Goal: Information Seeking & Learning: Learn about a topic

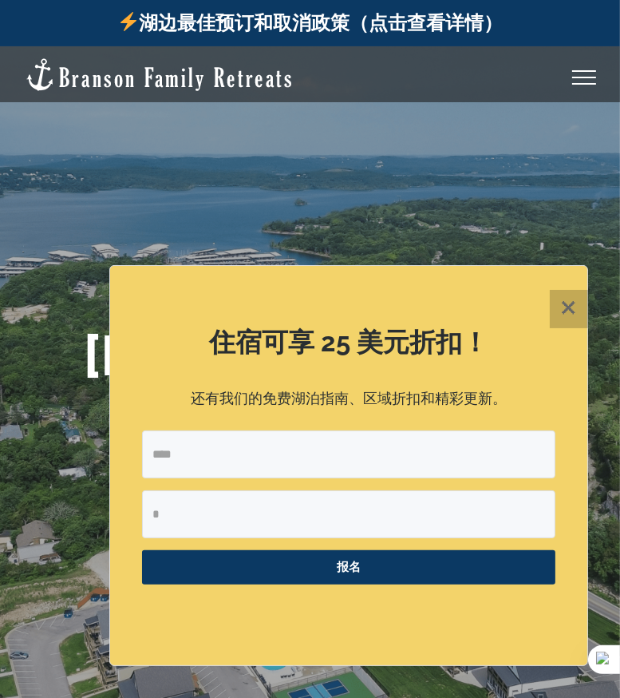
click at [582, 309] on button "✕" at bounding box center [569, 309] width 38 height 38
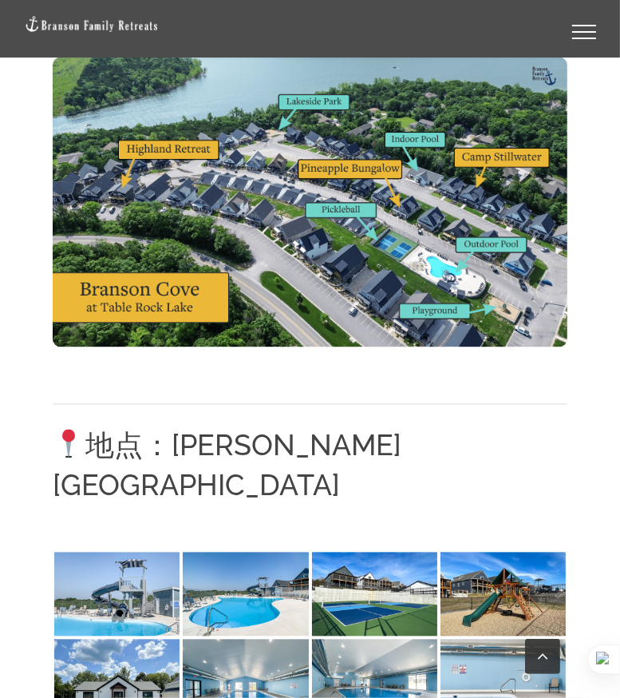
scroll to position [2315, 0]
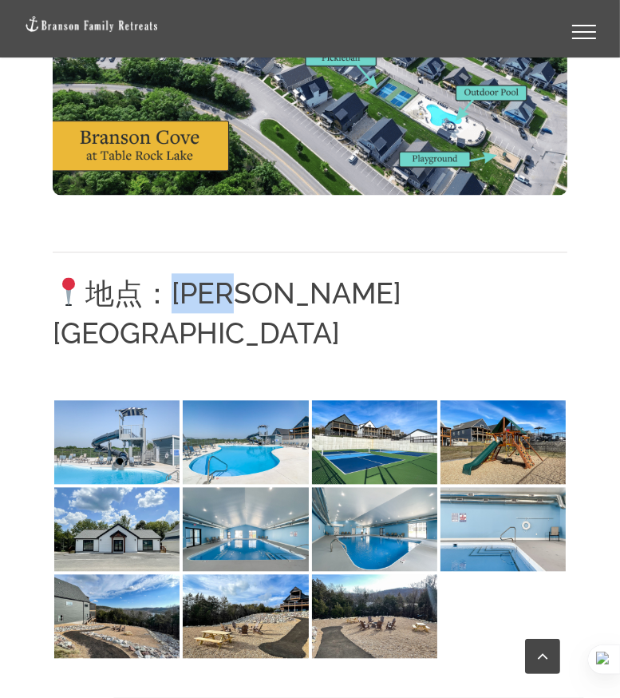
drag, startPoint x: 183, startPoint y: 195, endPoint x: 282, endPoint y: 200, distance: 99.2
click at [282, 276] on font "地点：[PERSON_NAME][GEOGRAPHIC_DATA]" at bounding box center [227, 312] width 349 height 73
copy font "[PERSON_NAME][GEOGRAPHIC_DATA]"
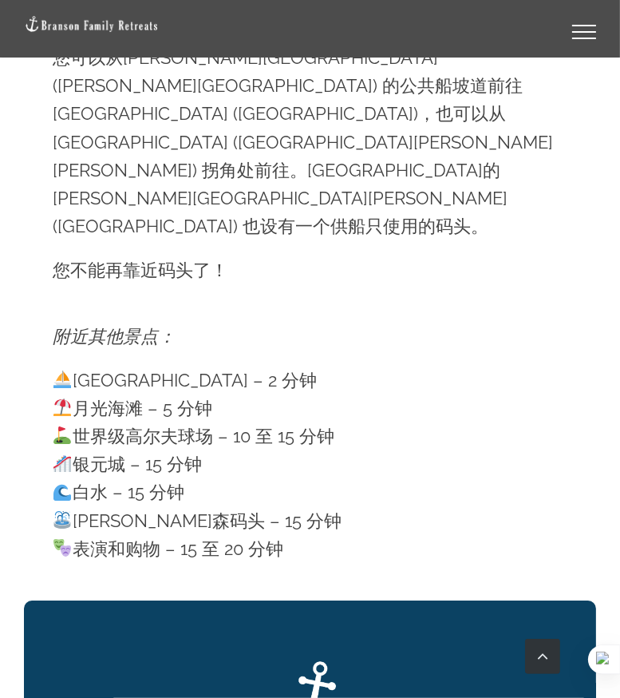
scroll to position [3912, 0]
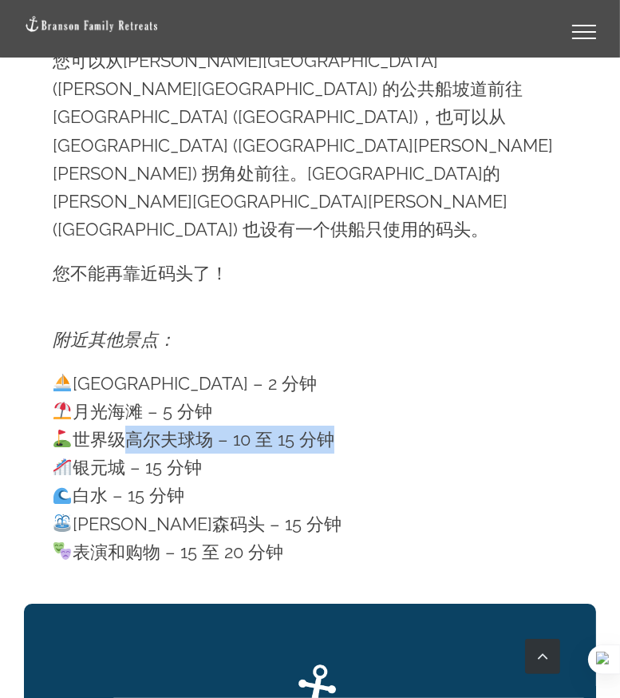
drag, startPoint x: 133, startPoint y: 216, endPoint x: 325, endPoint y: 211, distance: 192.5
click at [325, 429] on font "世界级高尔夫球场 – 10 至 15 分钟" at bounding box center [204, 439] width 262 height 21
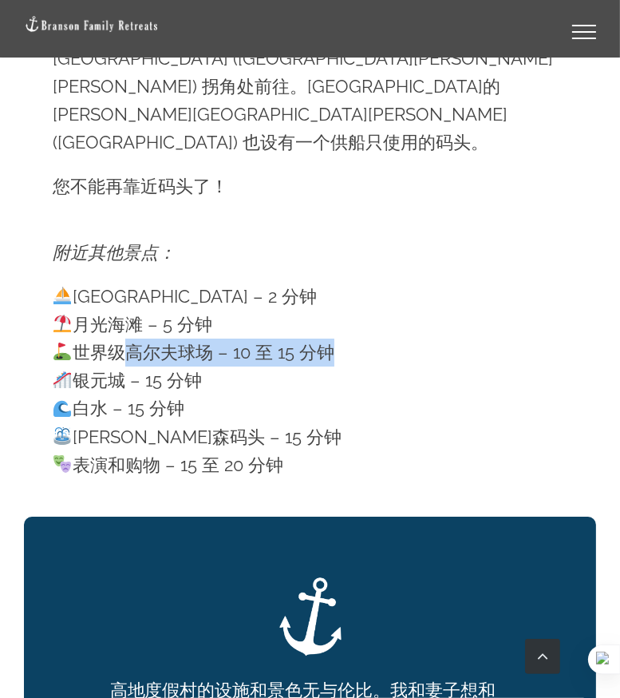
scroll to position [4231, 0]
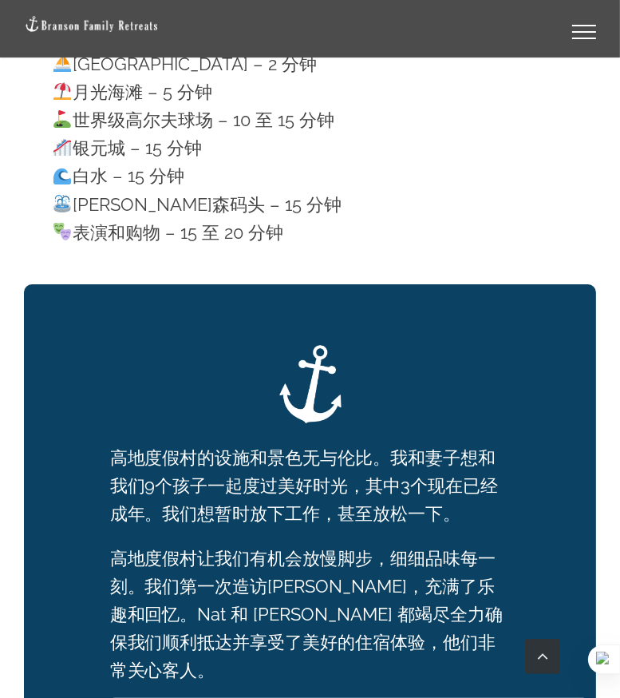
drag, startPoint x: 223, startPoint y: 461, endPoint x: 310, endPoint y: 461, distance: 87.0
copy font "[GEOGRAPHIC_DATA]"
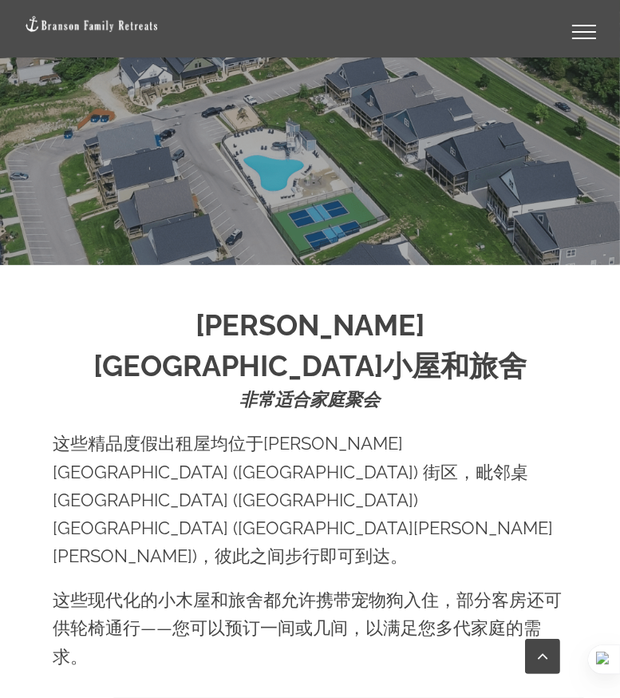
scroll to position [719, 0]
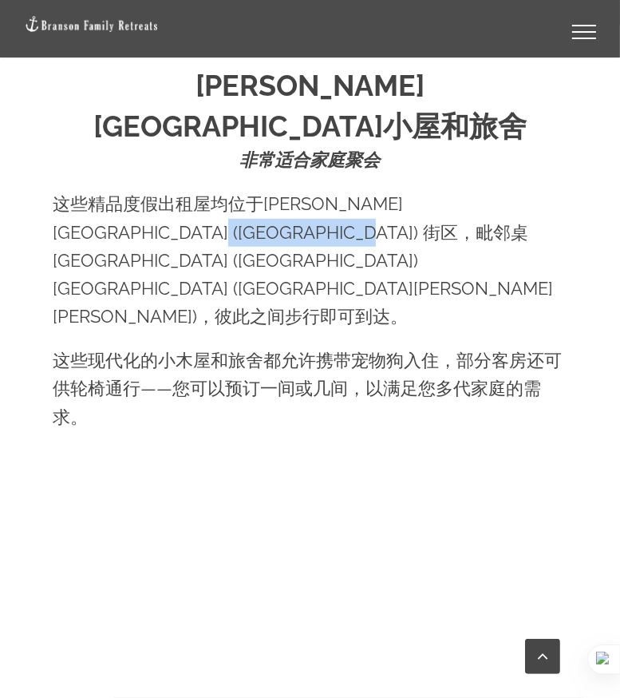
drag, startPoint x: 113, startPoint y: 190, endPoint x: 244, endPoint y: 197, distance: 131.1
click at [244, 197] on font "这些精品度假出租屋均位于[PERSON_NAME][GEOGRAPHIC_DATA] ([GEOGRAPHIC_DATA]) 街区，毗邻桌[GEOGRAPHI…" at bounding box center [303, 259] width 501 height 133
copy font "Table [GEOGRAPHIC_DATA]"
